Goal: Transaction & Acquisition: Subscribe to service/newsletter

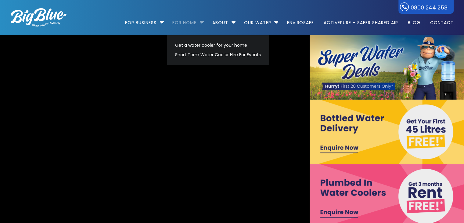
click at [195, 23] on link "For Home" at bounding box center [184, 19] width 33 height 39
click at [195, 47] on link "Get a water cooler for your home" at bounding box center [218, 45] width 91 height 9
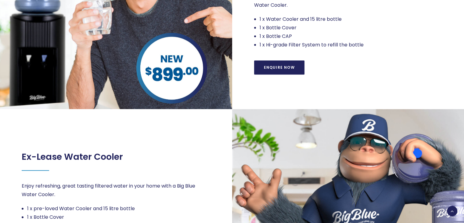
scroll to position [226, 0]
